Goal: Transaction & Acquisition: Purchase product/service

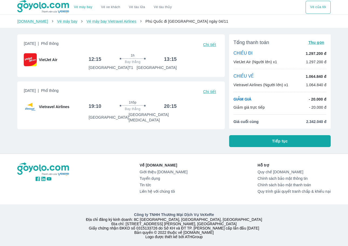
click at [252, 137] on button "Tiếp tục" at bounding box center [280, 141] width 102 height 12
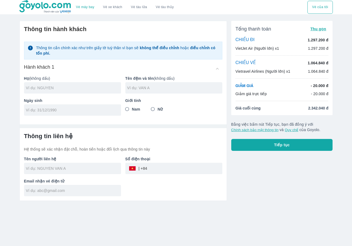
click at [68, 88] on input "text" at bounding box center [73, 87] width 95 height 5
click at [60, 87] on input "text" at bounding box center [73, 87] width 95 height 5
type input "[PERSON_NAME]"
click at [140, 89] on input "text" at bounding box center [174, 87] width 95 height 5
type input "[PERSON_NAME]"
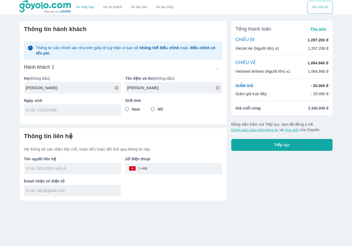
click at [45, 113] on input "tel" at bounding box center [71, 109] width 90 height 5
type input "[DATE]"
click at [127, 109] on input "Nam" at bounding box center [127, 109] width 10 height 10
radio input "true"
click at [55, 171] on input "text" at bounding box center [73, 168] width 95 height 5
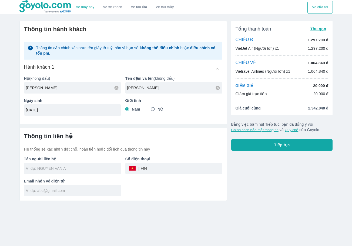
type input "[PERSON_NAME]"
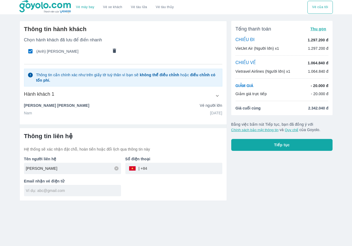
click at [159, 167] on input "tel" at bounding box center [184, 168] width 75 height 13
type input "7"
type input "0706827222"
click at [87, 189] on input "text" at bounding box center [73, 190] width 95 height 5
type input "[EMAIL_ADDRESS][DOMAIN_NAME]"
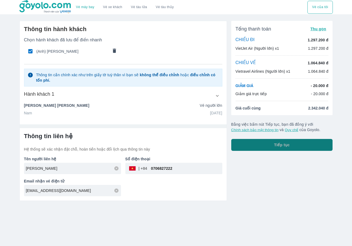
click at [284, 148] on button "Tiếp tục" at bounding box center [282, 145] width 102 height 12
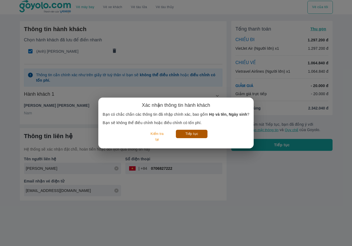
click at [195, 136] on button "Tiếp tục" at bounding box center [192, 134] width 32 height 8
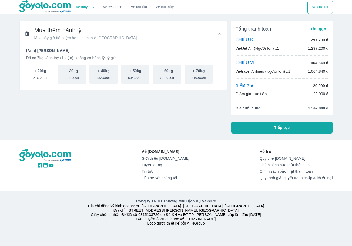
click at [46, 79] on span "216.000đ" at bounding box center [40, 77] width 14 height 6
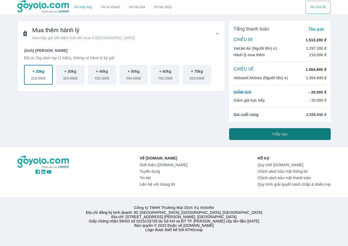
click at [232, 134] on button "Tiếp tục" at bounding box center [280, 134] width 102 height 12
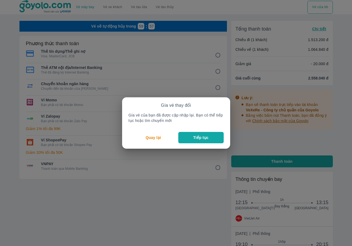
click at [194, 138] on p "Tiếp tục" at bounding box center [200, 137] width 15 height 5
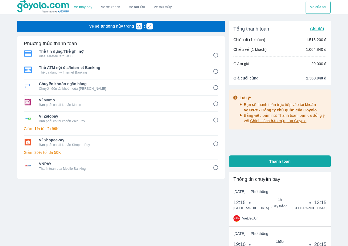
click at [311, 11] on button "Vé của tôi" at bounding box center [318, 7] width 25 height 13
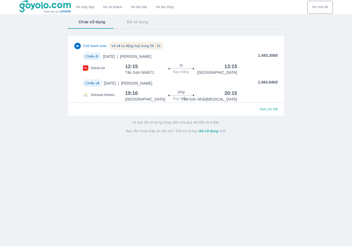
click at [132, 25] on button "Đã sử dụng" at bounding box center [137, 22] width 43 height 14
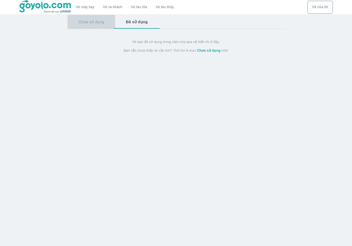
click at [98, 23] on button "Chưa sử dụng" at bounding box center [92, 22] width 48 height 14
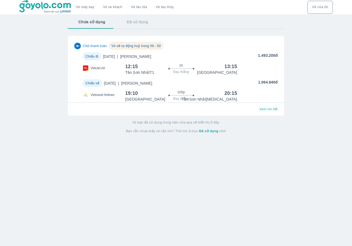
click at [56, 8] on img at bounding box center [45, 7] width 52 height 14
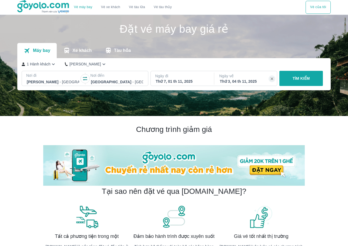
click at [52, 66] on icon "button" at bounding box center [54, 64] width 6 height 6
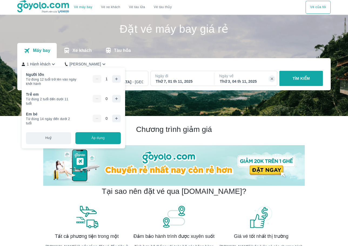
click at [114, 77] on icon "button" at bounding box center [116, 79] width 4 height 4
click at [103, 138] on button "Áp dụng" at bounding box center [97, 138] width 45 height 12
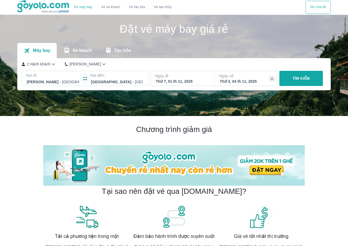
click at [301, 78] on p "TÌM KIẾM" at bounding box center [301, 78] width 17 height 5
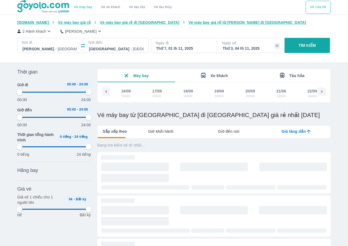
scroll to position [0, 1357]
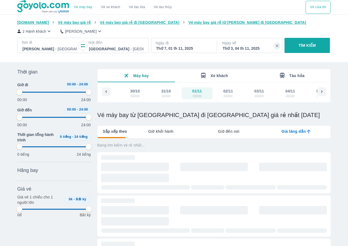
type input "97.9166666666667"
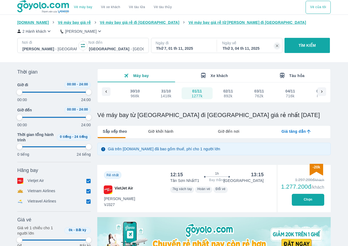
type input "97.9166666666667"
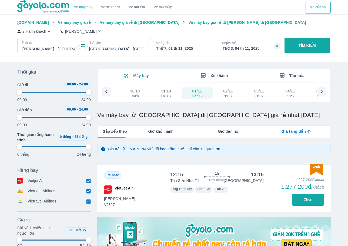
type input "97.9166666666667"
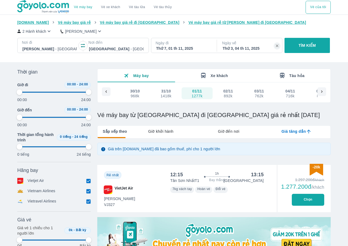
type input "97.9166666666667"
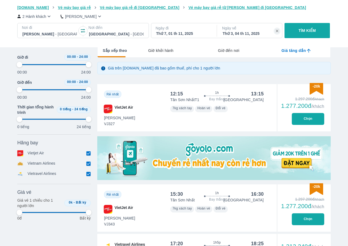
scroll to position [81, 0]
type input "97.9166666666667"
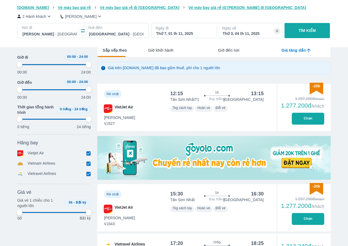
type input "97.9166666666667"
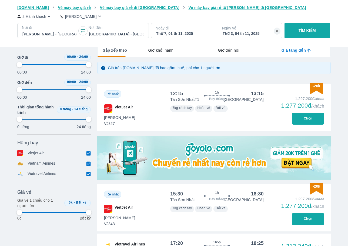
click at [302, 120] on button "Chọn" at bounding box center [308, 119] width 32 height 12
type input "97.9166666666667"
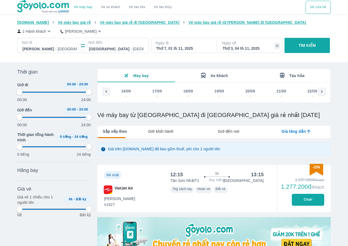
scroll to position [0, 1357]
type input "97.9166666666667"
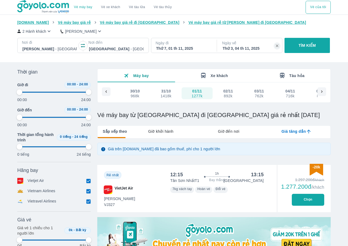
type input "97.9166666666667"
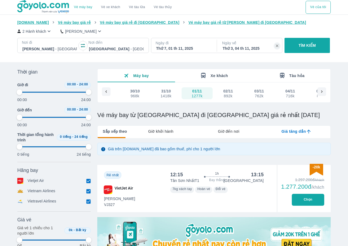
type input "97.9166666666667"
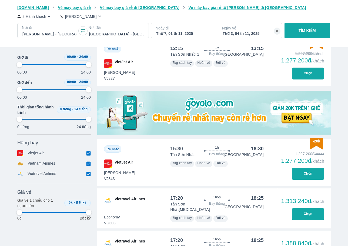
scroll to position [3, 0]
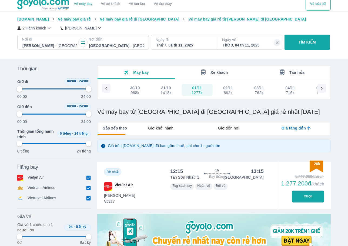
type input "97.9166666666667"
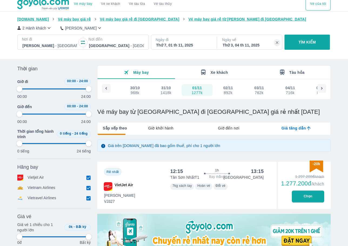
type input "97.9166666666667"
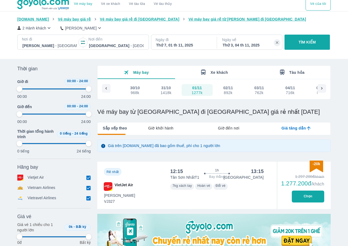
type input "97.9166666666667"
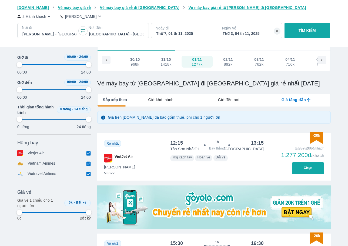
scroll to position [57, 0]
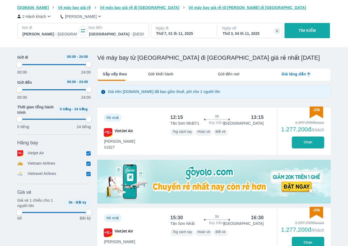
type input "97.9166666666667"
click at [310, 141] on button "Chọn" at bounding box center [308, 142] width 32 height 12
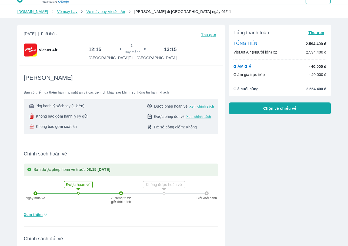
scroll to position [27, 0]
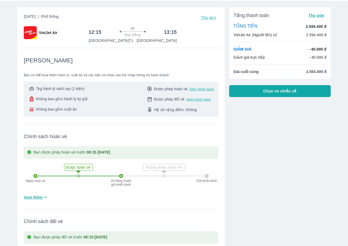
click at [272, 89] on span "Chọn vé chiều về" at bounding box center [280, 90] width 34 height 5
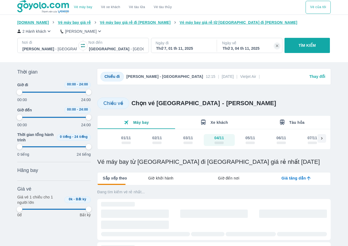
type input "97.9166666666667"
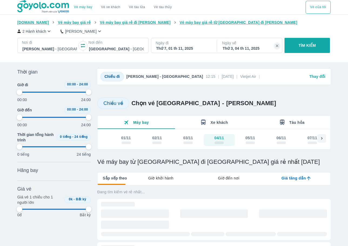
type input "97.9166666666667"
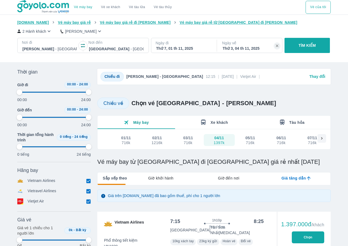
type input "97.9166666666667"
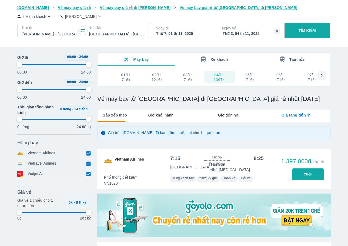
type input "97.9166666666667"
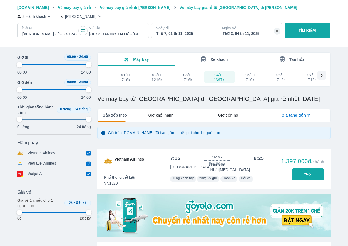
type input "97.9166666666667"
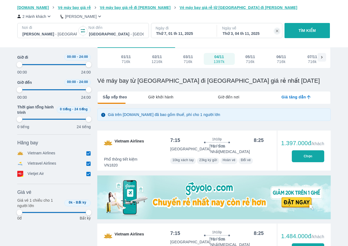
type input "97.9166666666667"
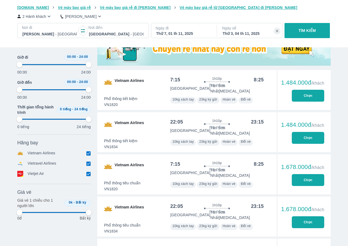
scroll to position [243, 0]
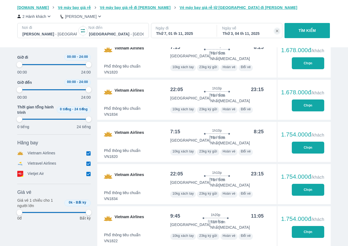
type input "97.9166666666667"
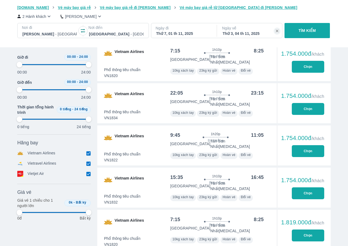
type input "97.9166666666667"
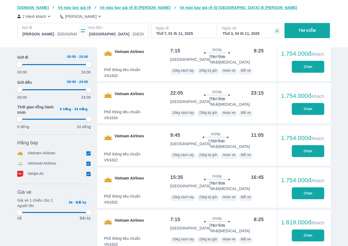
type input "97.9166666666667"
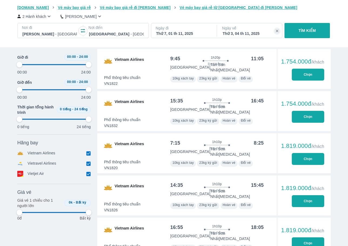
type input "97.9166666666667"
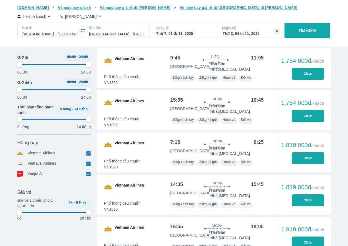
scroll to position [514, 0]
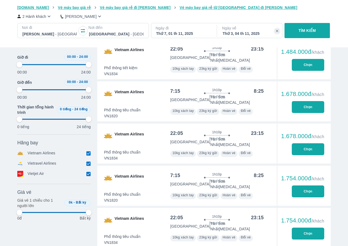
type input "97.9166666666667"
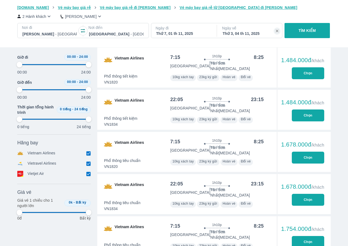
type input "97.9166666666667"
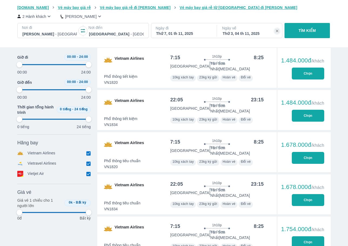
type input "97.9166666666667"
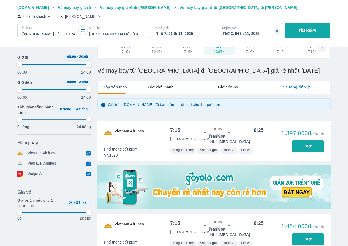
scroll to position [54, 0]
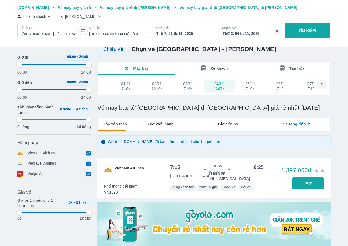
type input "97.9166666666667"
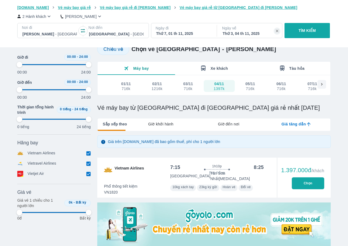
type input "97.9166666666667"
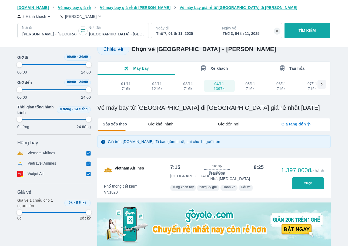
type input "97.9166666666667"
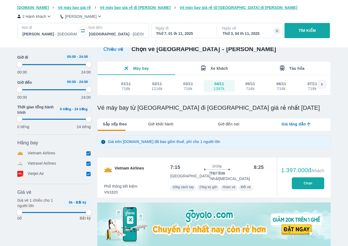
type input "97.9166666666667"
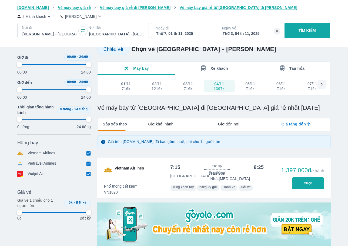
type input "97.9166666666667"
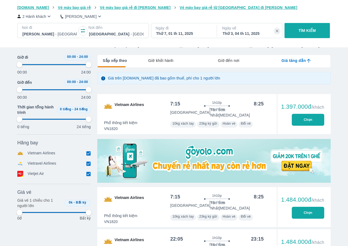
scroll to position [135, 0]
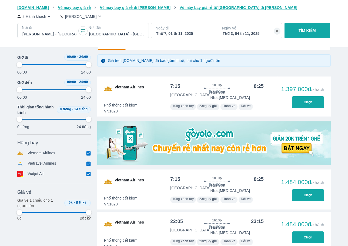
type input "97.9166666666667"
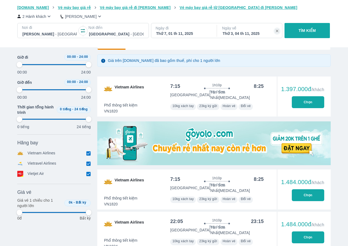
type input "97.9166666666667"
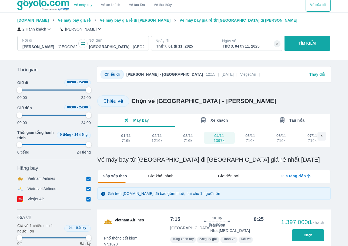
scroll to position [0, 0]
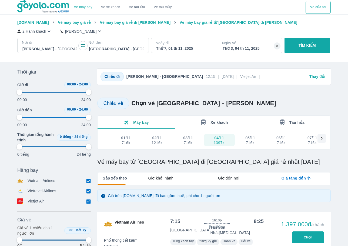
type input "97.9166666666667"
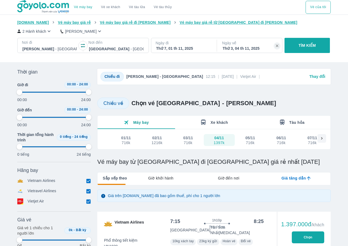
type input "97.9166666666667"
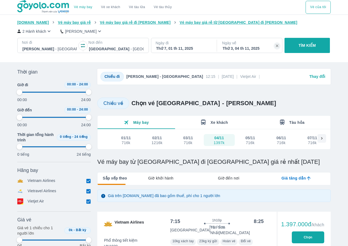
type input "97.9166666666667"
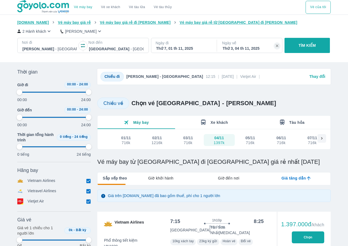
type input "97.9166666666667"
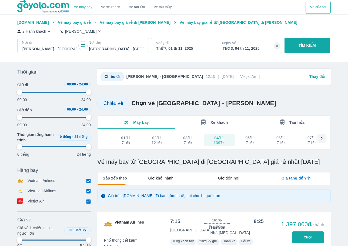
type input "97.9166666666667"
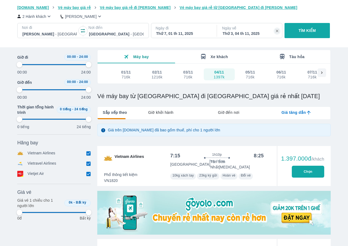
type input "97.9166666666667"
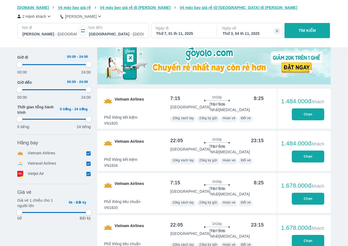
scroll to position [216, 0]
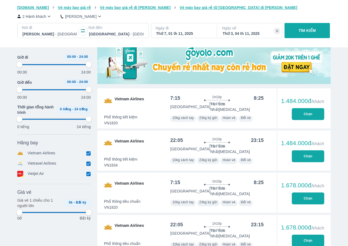
type input "97.9166666666667"
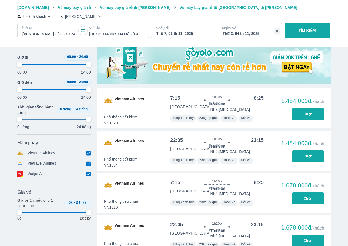
type input "97.9166666666667"
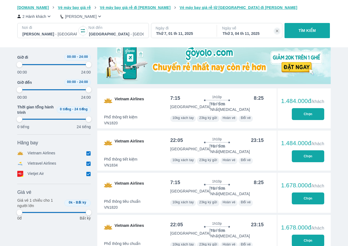
type input "97.9166666666667"
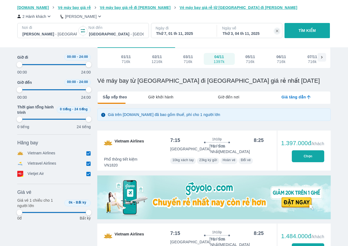
type input "97.9166666666667"
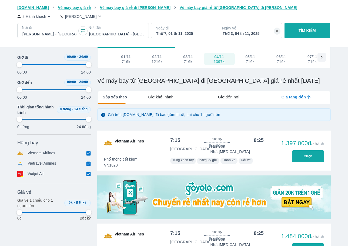
type input "97.9166666666667"
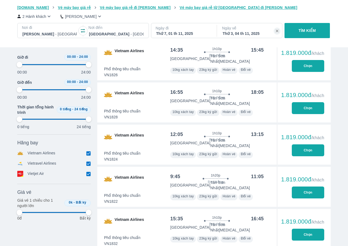
type input "97.9166666666667"
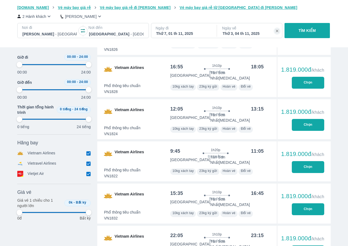
type input "97.9166666666667"
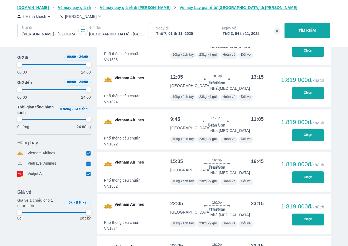
type input "97.9166666666667"
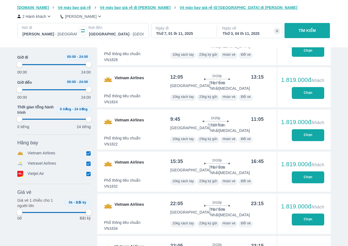
type input "97.9166666666667"
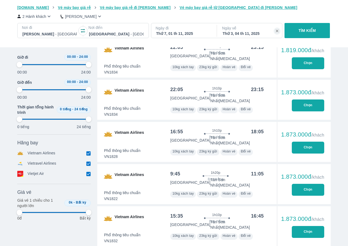
type input "97.9166666666667"
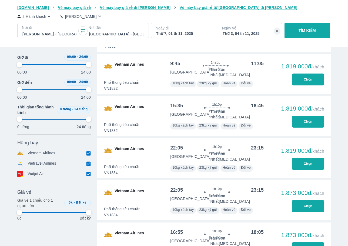
type input "97.9166666666667"
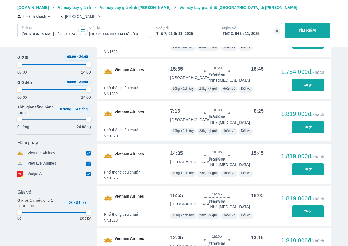
type input "97.9166666666667"
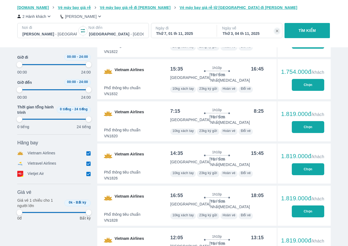
type input "97.9166666666667"
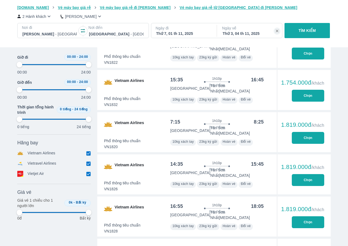
type input "97.9166666666667"
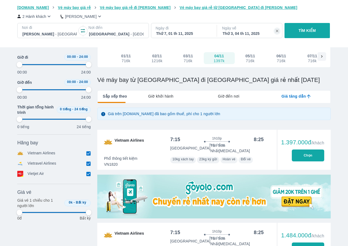
scroll to position [0, 0]
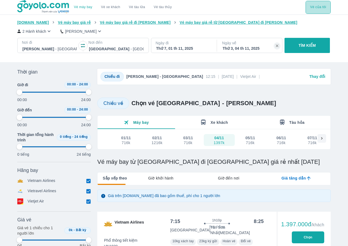
click at [320, 8] on button "Vé của tôi" at bounding box center [318, 7] width 25 height 13
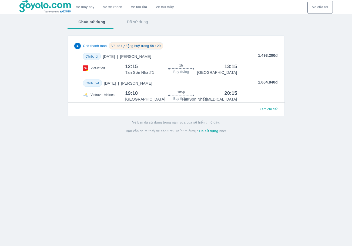
click at [265, 116] on div "Chờ thanh toán Vé sẽ tự động huỷ trong 58 : 29 Chiều đi Thứ 7, 1 Thg 11 2025 | …" at bounding box center [176, 75] width 217 height 81
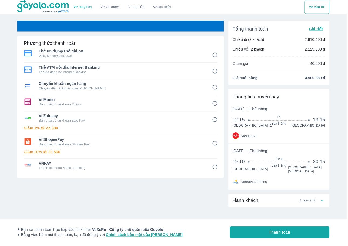
click at [265, 110] on span "Thứ 7, 1 Thg 11 2025 | Phổ thông" at bounding box center [251, 109] width 35 height 5
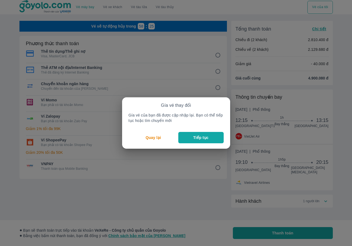
click at [200, 135] on p "Tiếp tục" at bounding box center [200, 137] width 15 height 5
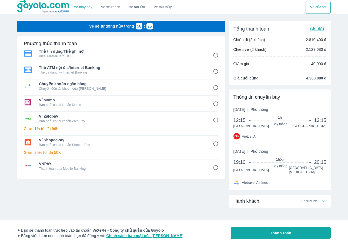
click at [327, 203] on div "Hành khách 1 người lớn" at bounding box center [280, 201] width 102 height 13
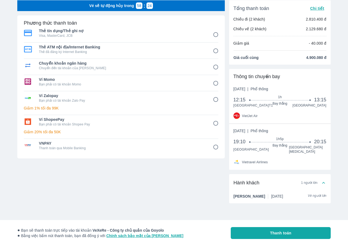
scroll to position [21, 0]
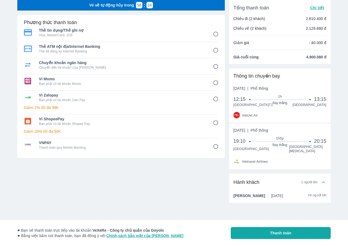
click at [319, 186] on div "Hành khách 1 người lớn" at bounding box center [280, 182] width 102 height 17
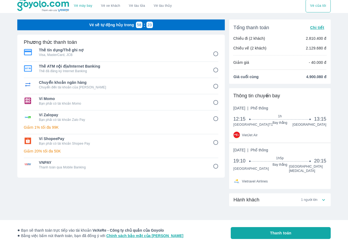
scroll to position [0, 0]
